Goal: Navigation & Orientation: Find specific page/section

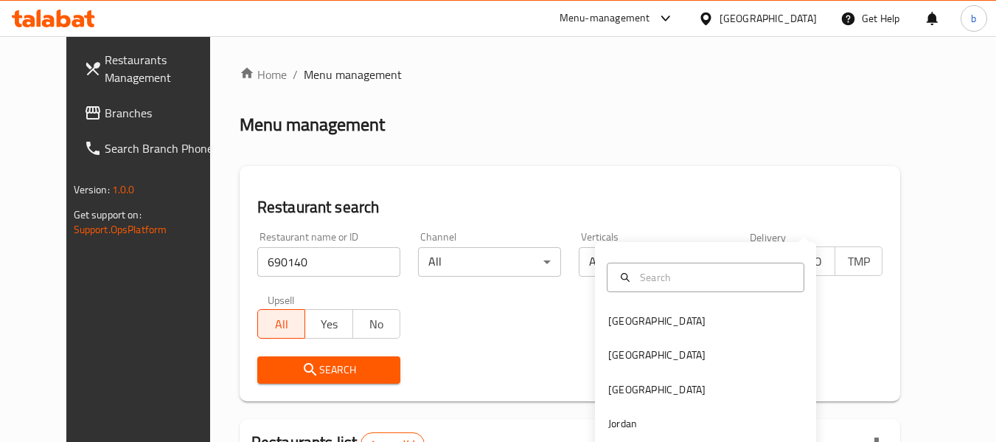
scroll to position [203, 0]
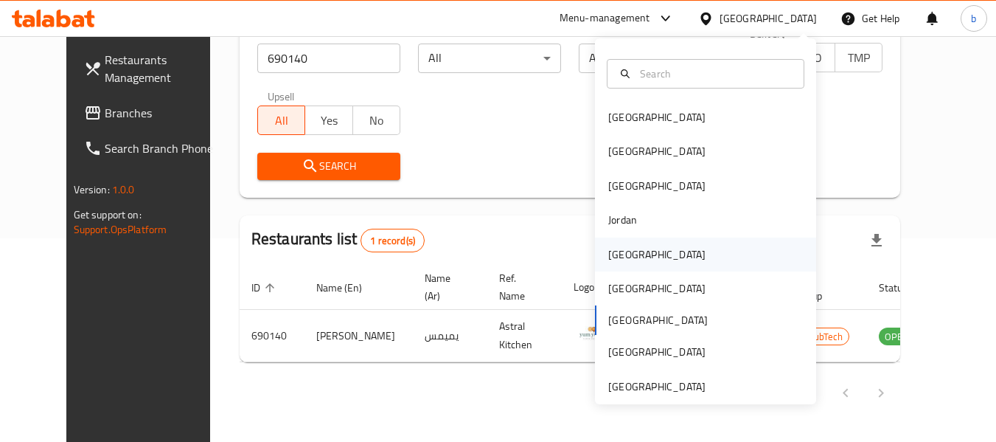
click at [608, 258] on div "[GEOGRAPHIC_DATA]" at bounding box center [656, 254] width 97 height 16
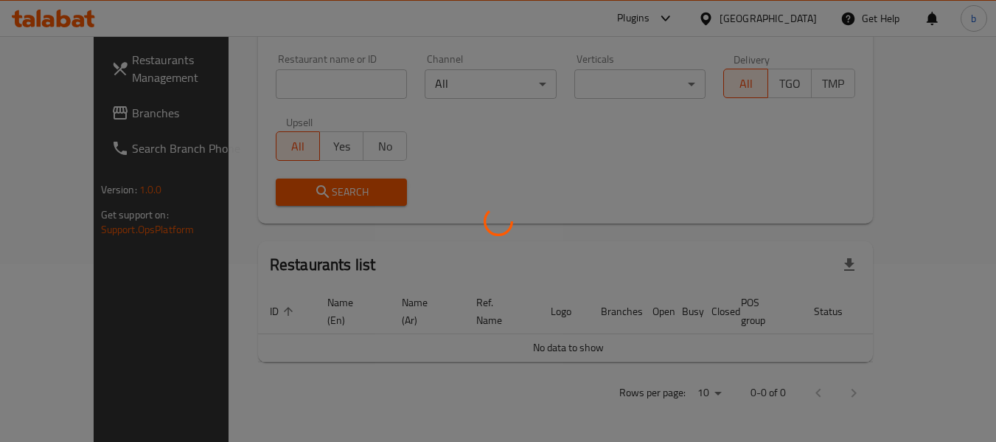
scroll to position [161, 0]
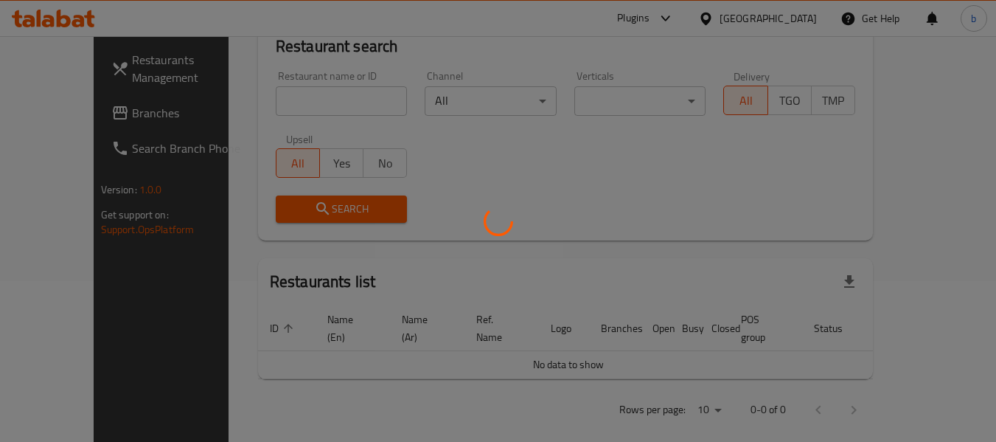
click at [71, 114] on div at bounding box center [498, 221] width 996 height 442
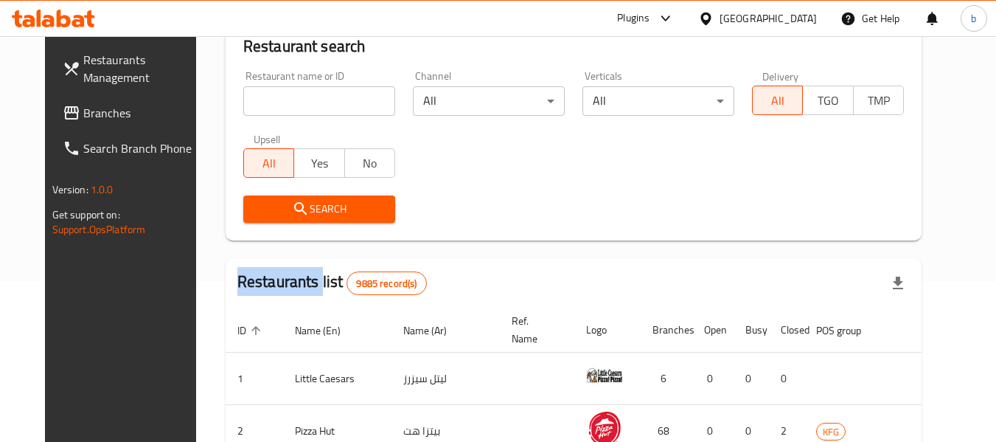
scroll to position [203, 0]
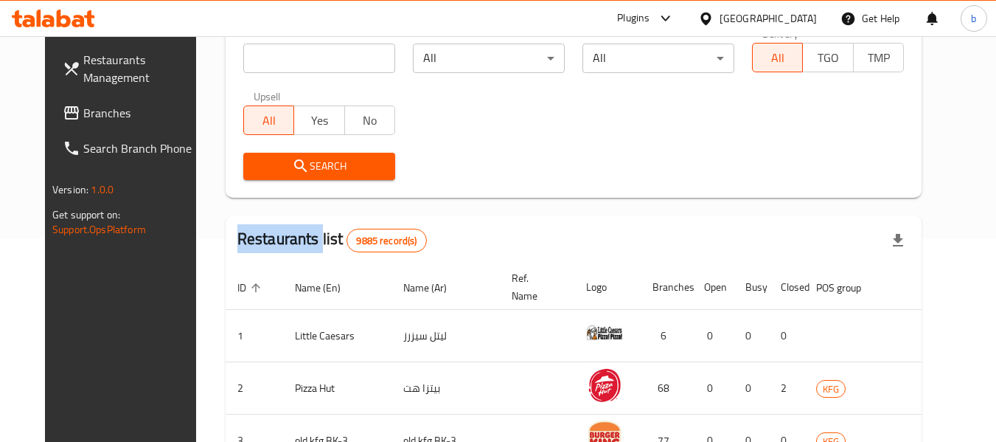
click at [83, 114] on span "Branches" at bounding box center [141, 113] width 116 height 18
